Goal: Task Accomplishment & Management: Use online tool/utility

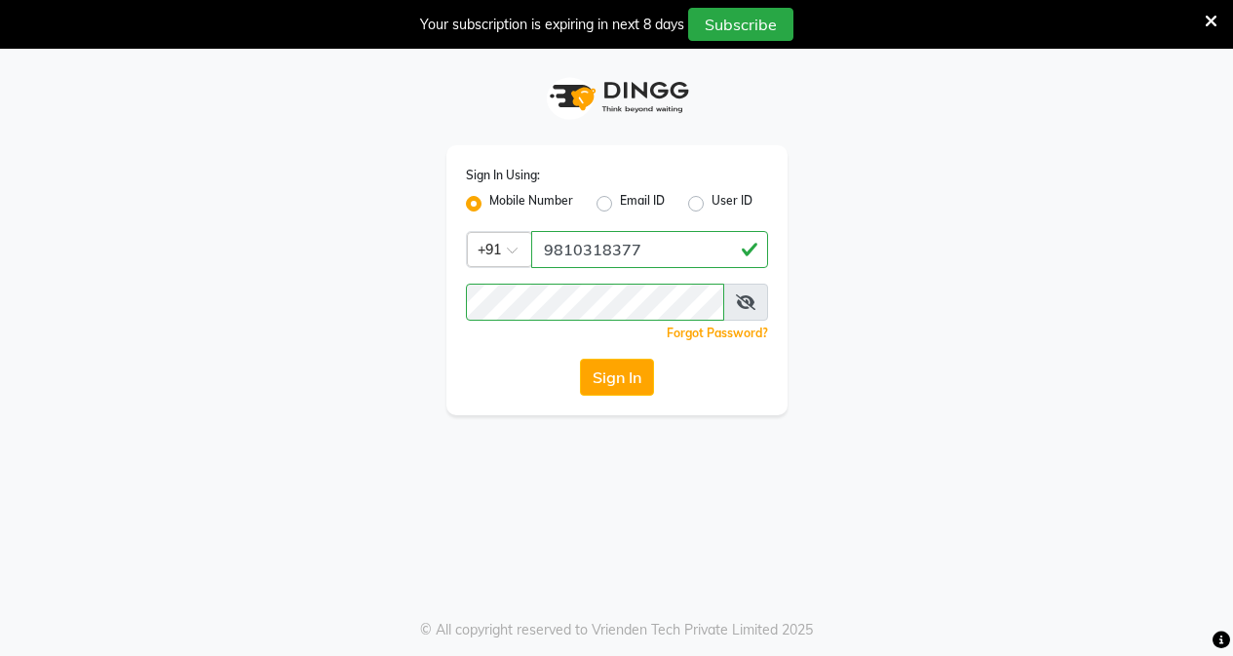
click at [1208, 29] on icon at bounding box center [1211, 22] width 13 height 18
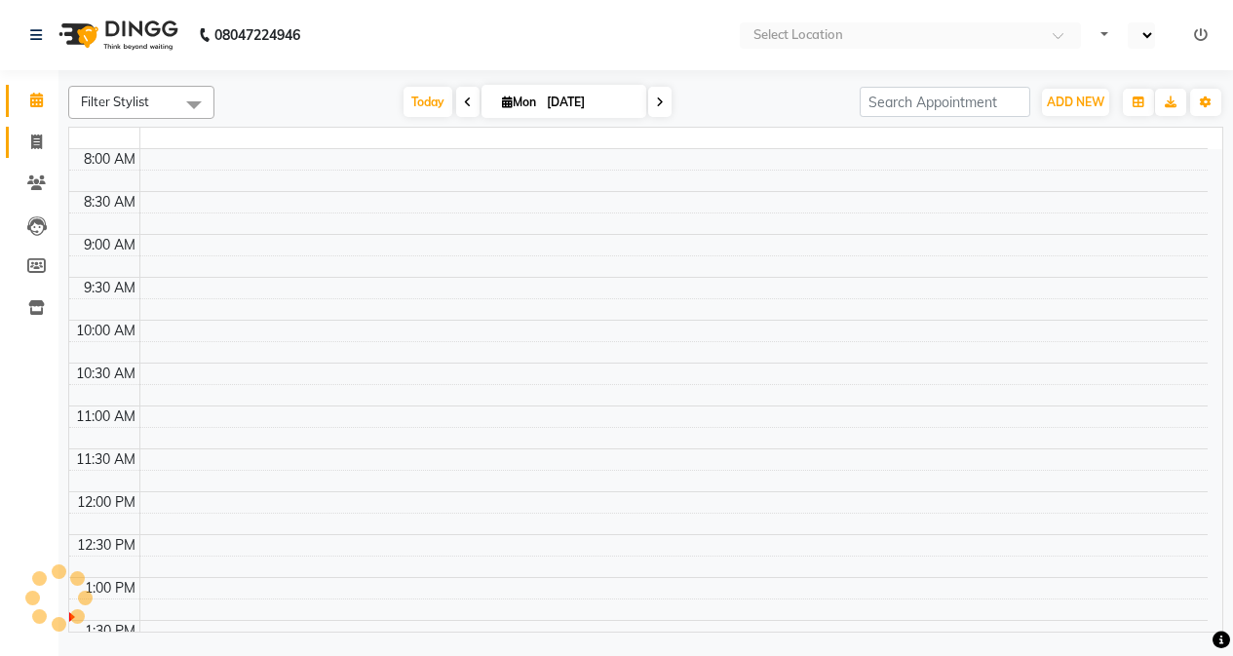
click at [44, 142] on span at bounding box center [36, 143] width 34 height 22
select select "en"
select select "service"
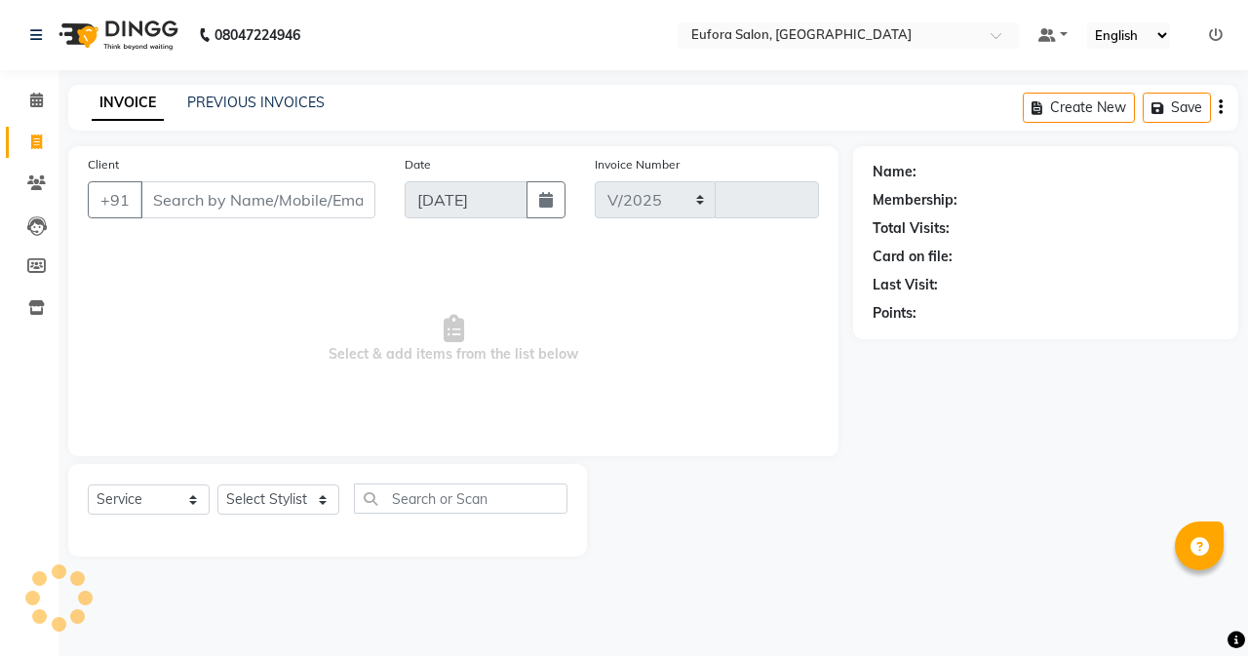
select select "6684"
type input "0645"
